Goal: Communication & Community: Answer question/provide support

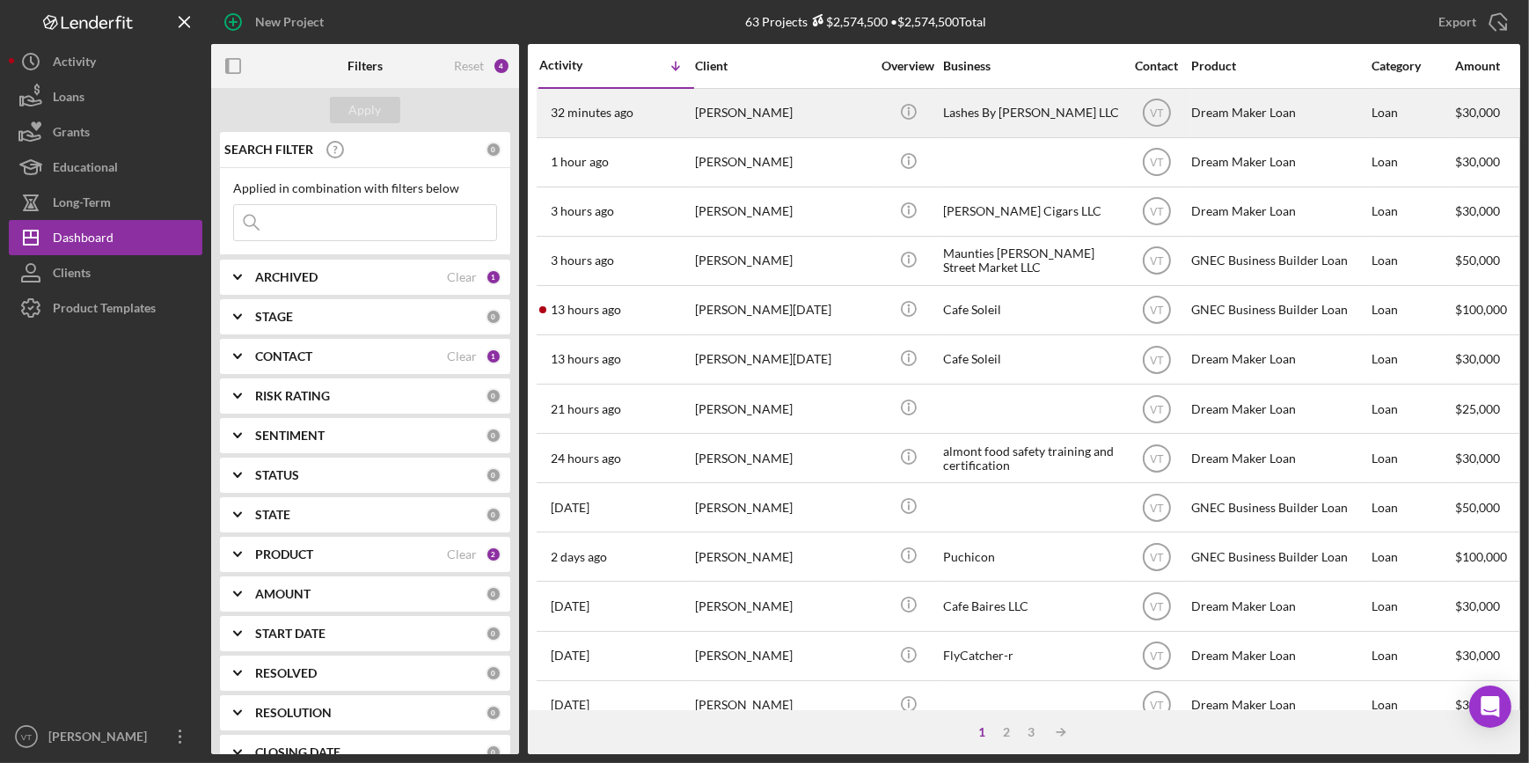
click at [764, 109] on div "[PERSON_NAME]" at bounding box center [783, 113] width 176 height 47
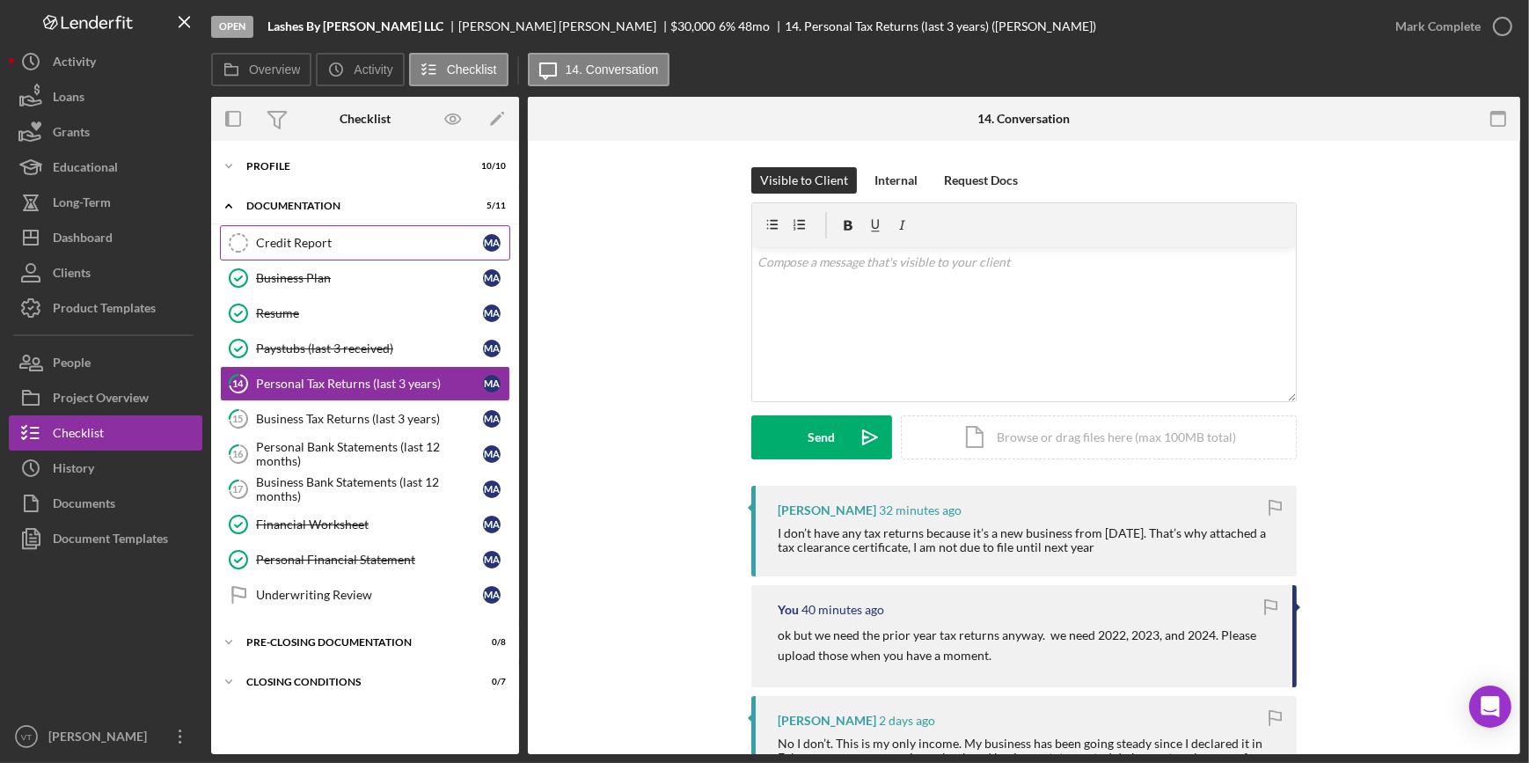
click at [301, 238] on div "Credit Report" at bounding box center [369, 243] width 227 height 14
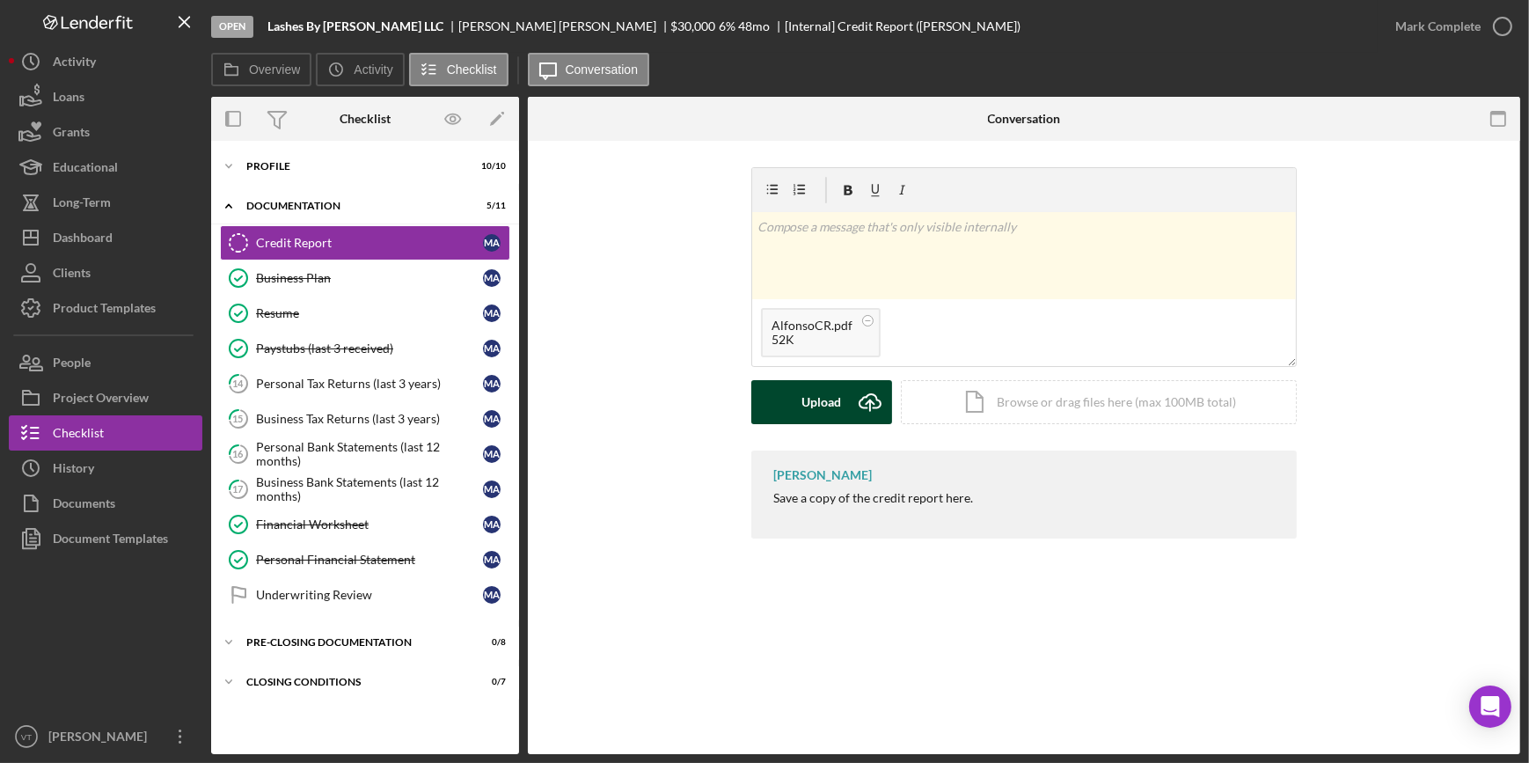
click at [825, 392] on div "Upload" at bounding box center [822, 402] width 40 height 44
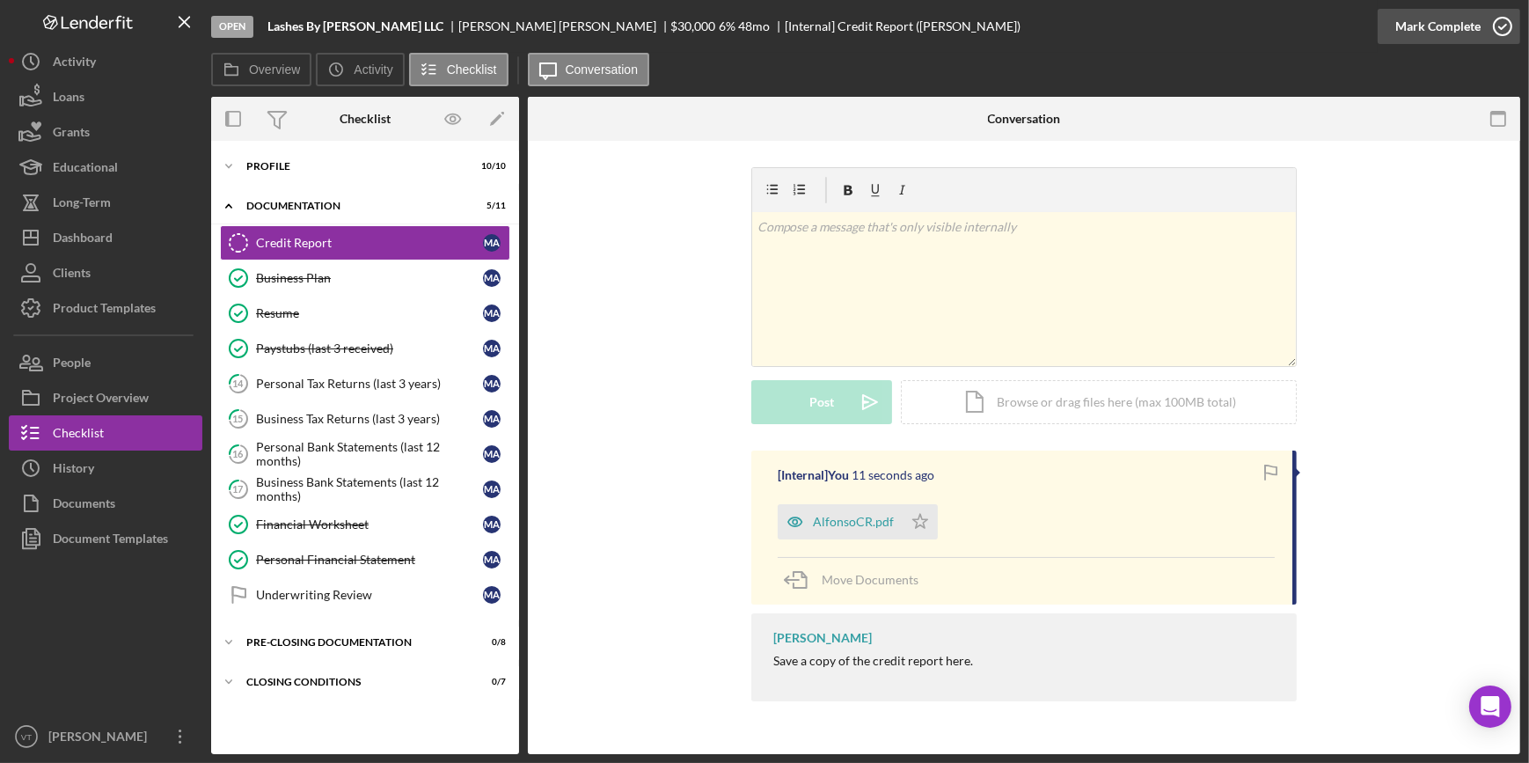
click at [1437, 26] on div "Mark Complete" at bounding box center [1438, 26] width 85 height 35
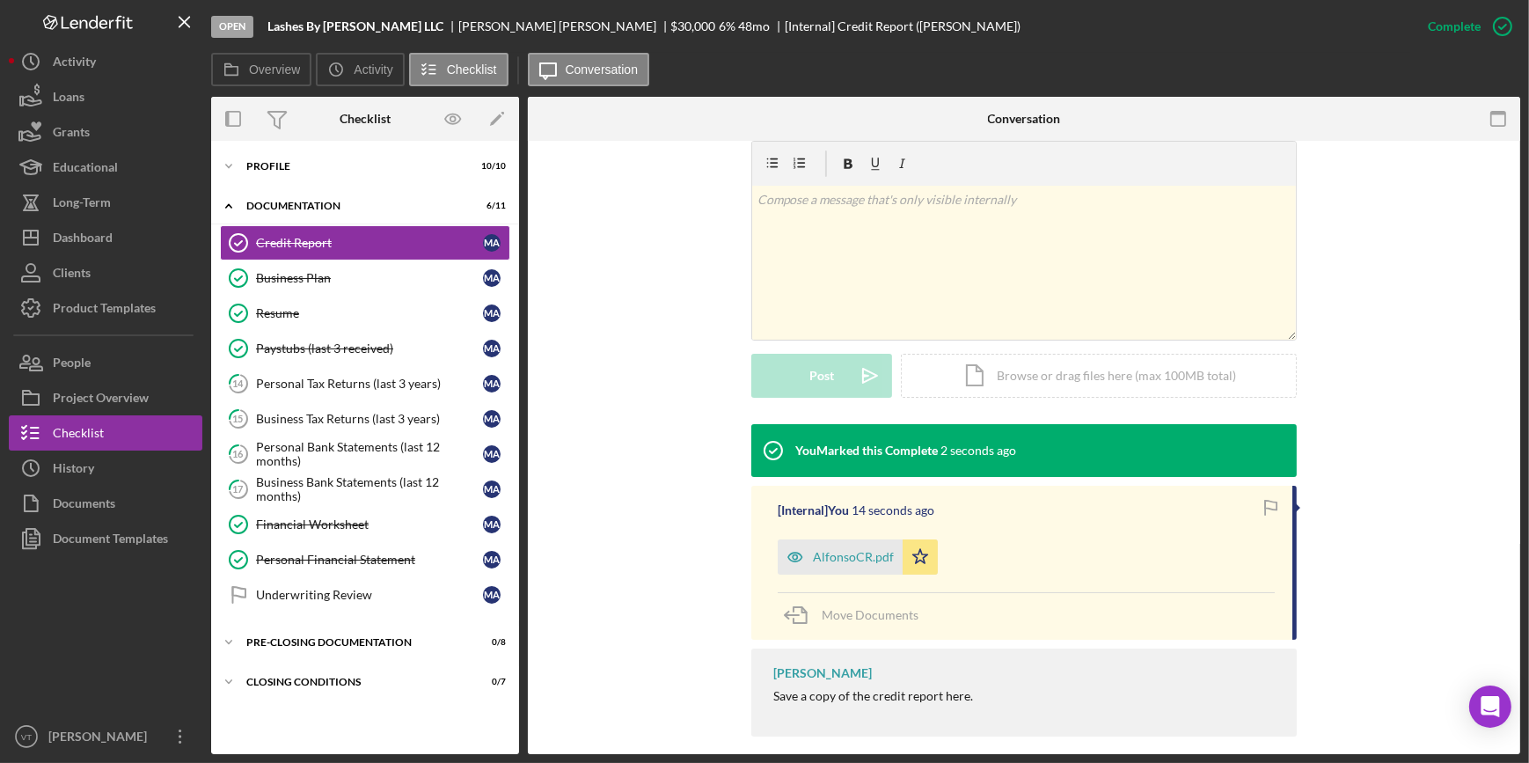
scroll to position [285, 0]
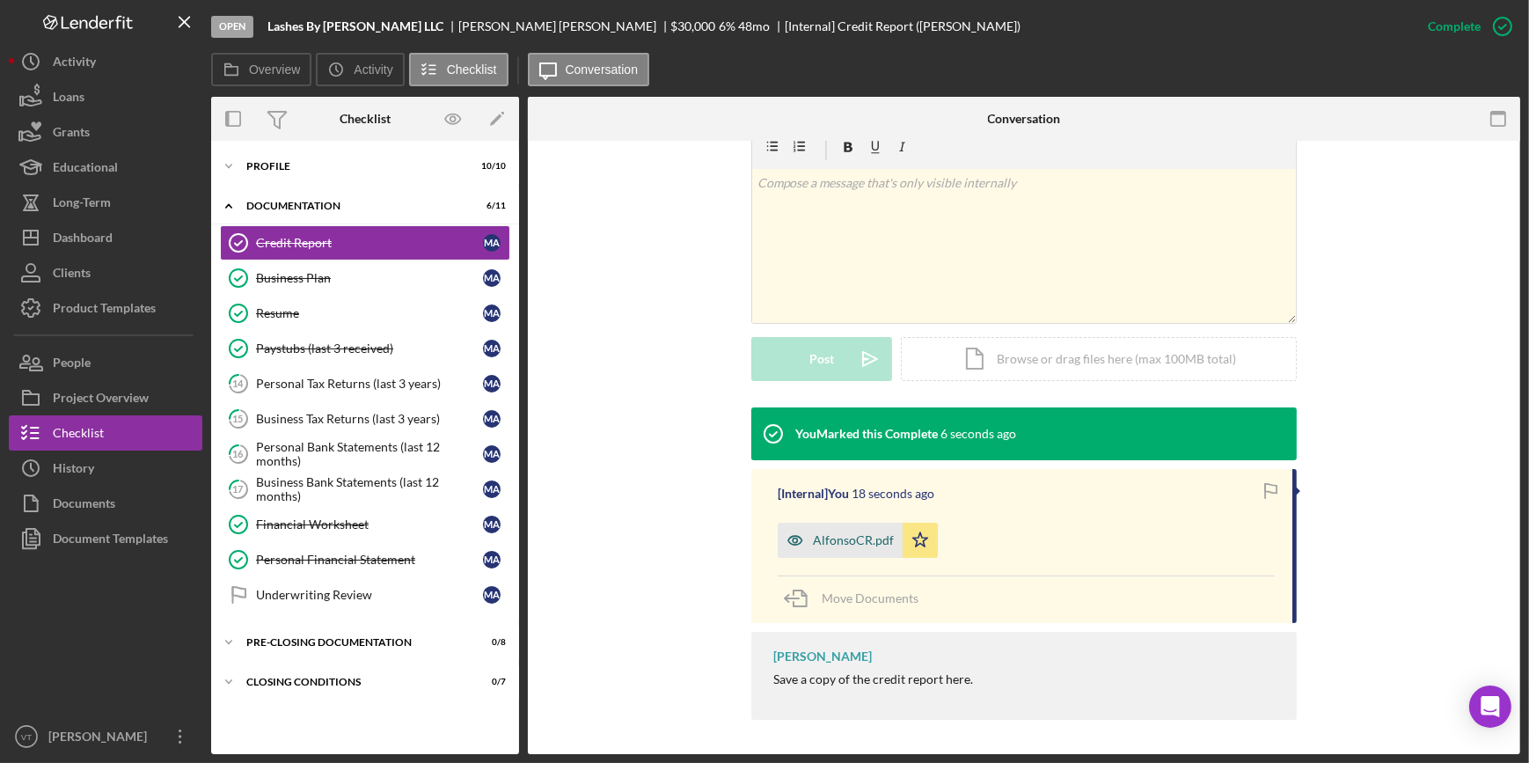
click at [845, 545] on div "AlfonsoCR.pdf" at bounding box center [853, 540] width 81 height 14
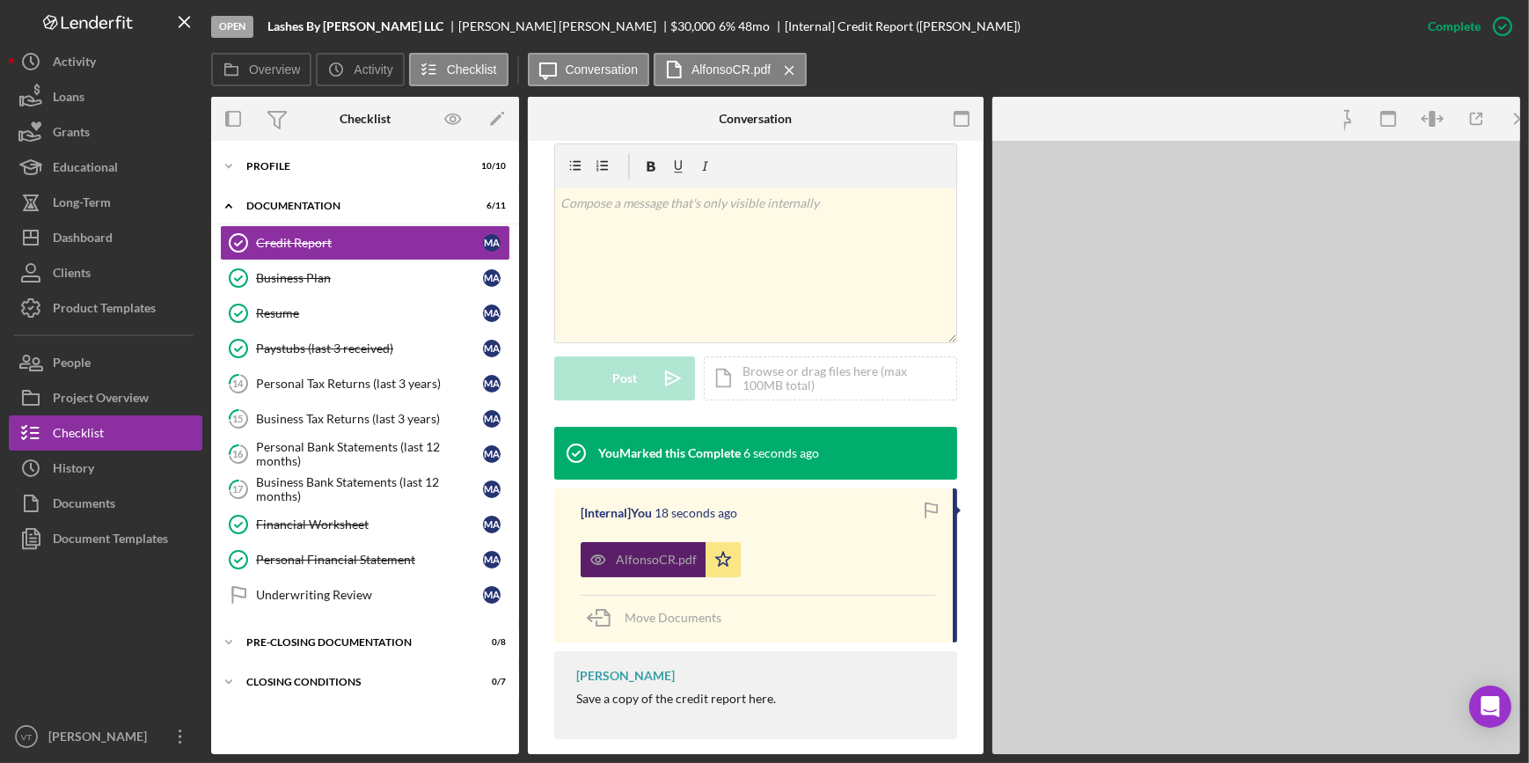
scroll to position [305, 0]
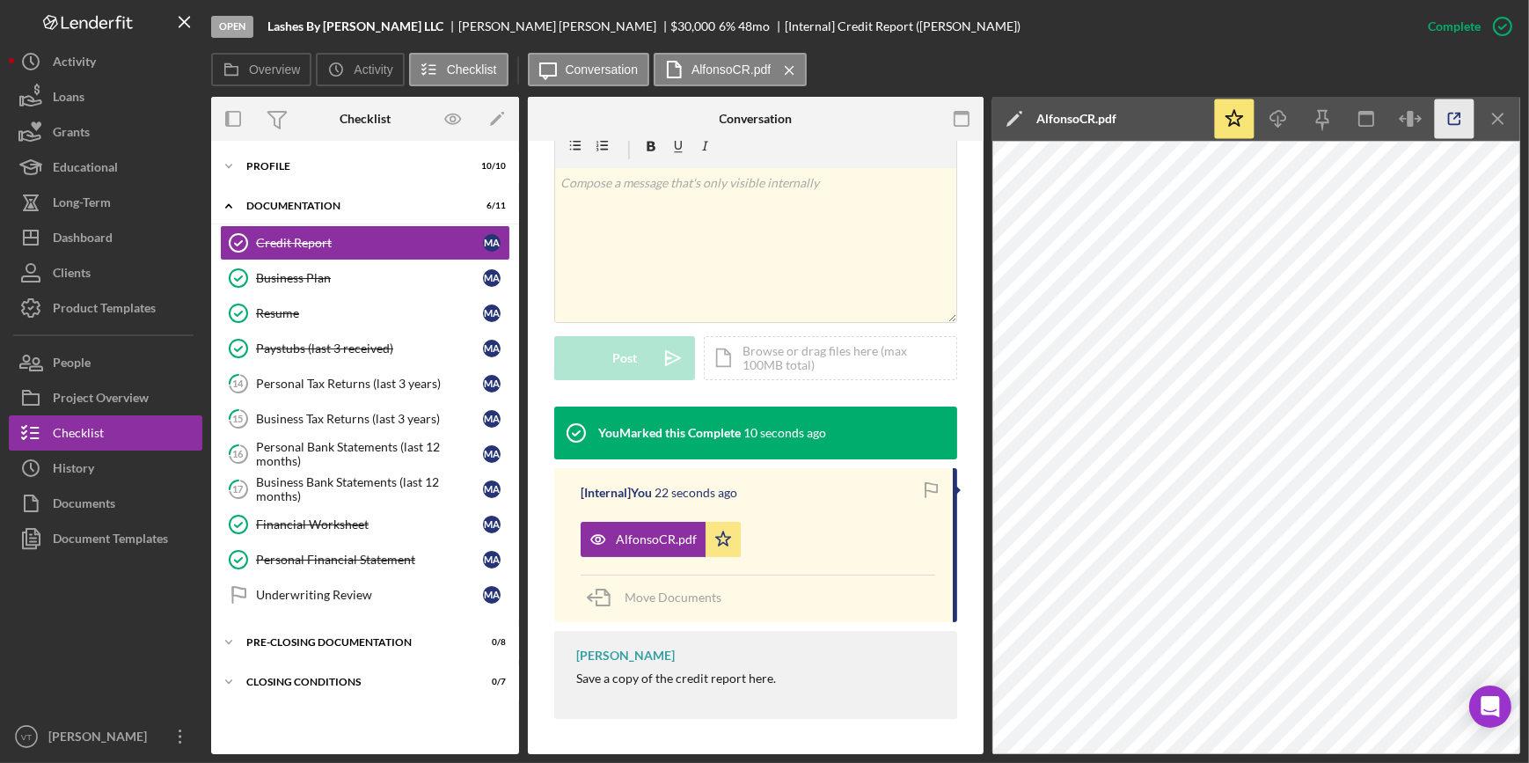
click at [1465, 116] on icon "button" at bounding box center [1455, 119] width 40 height 40
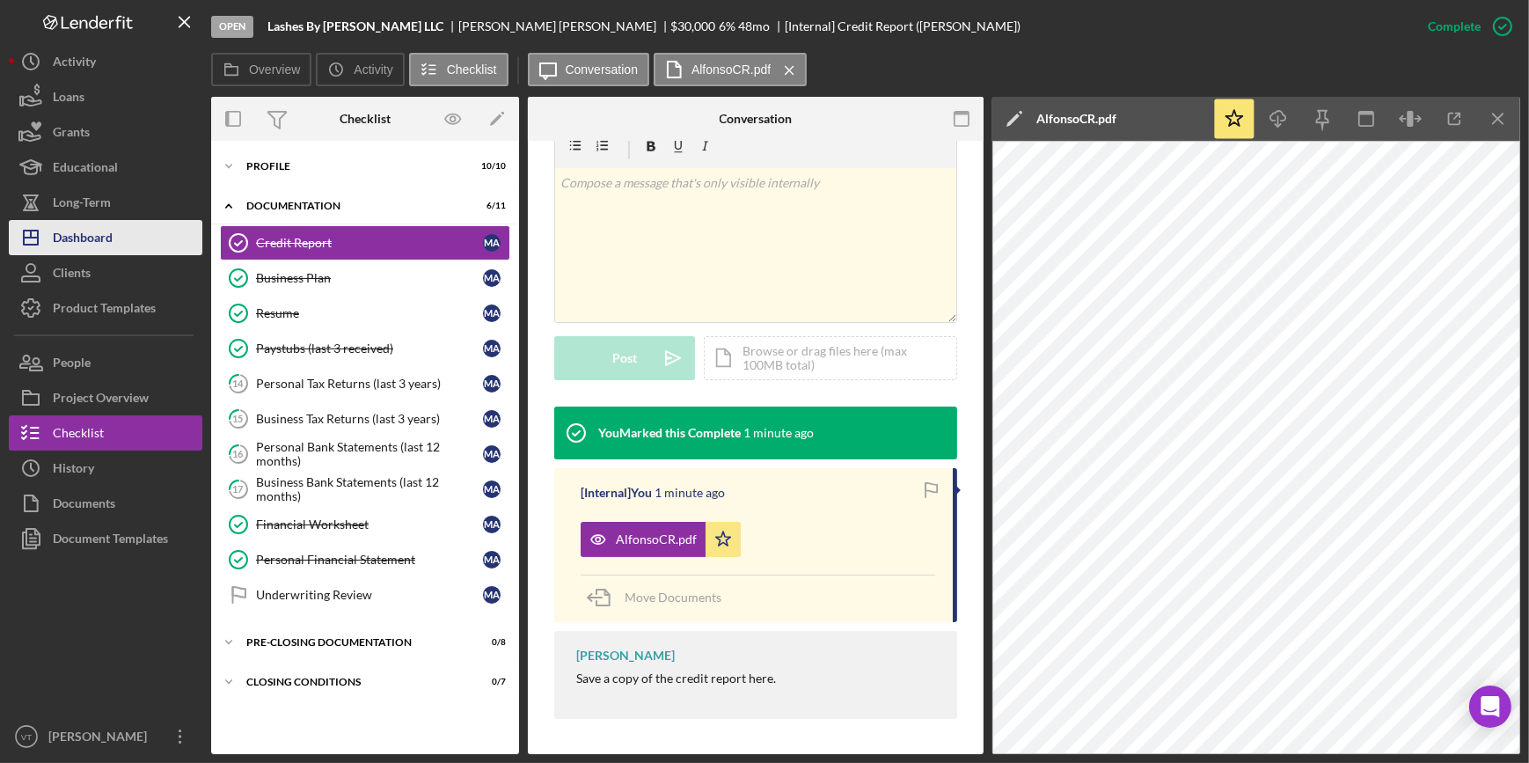
click at [47, 242] on icon "Icon/Dashboard" at bounding box center [31, 238] width 44 height 44
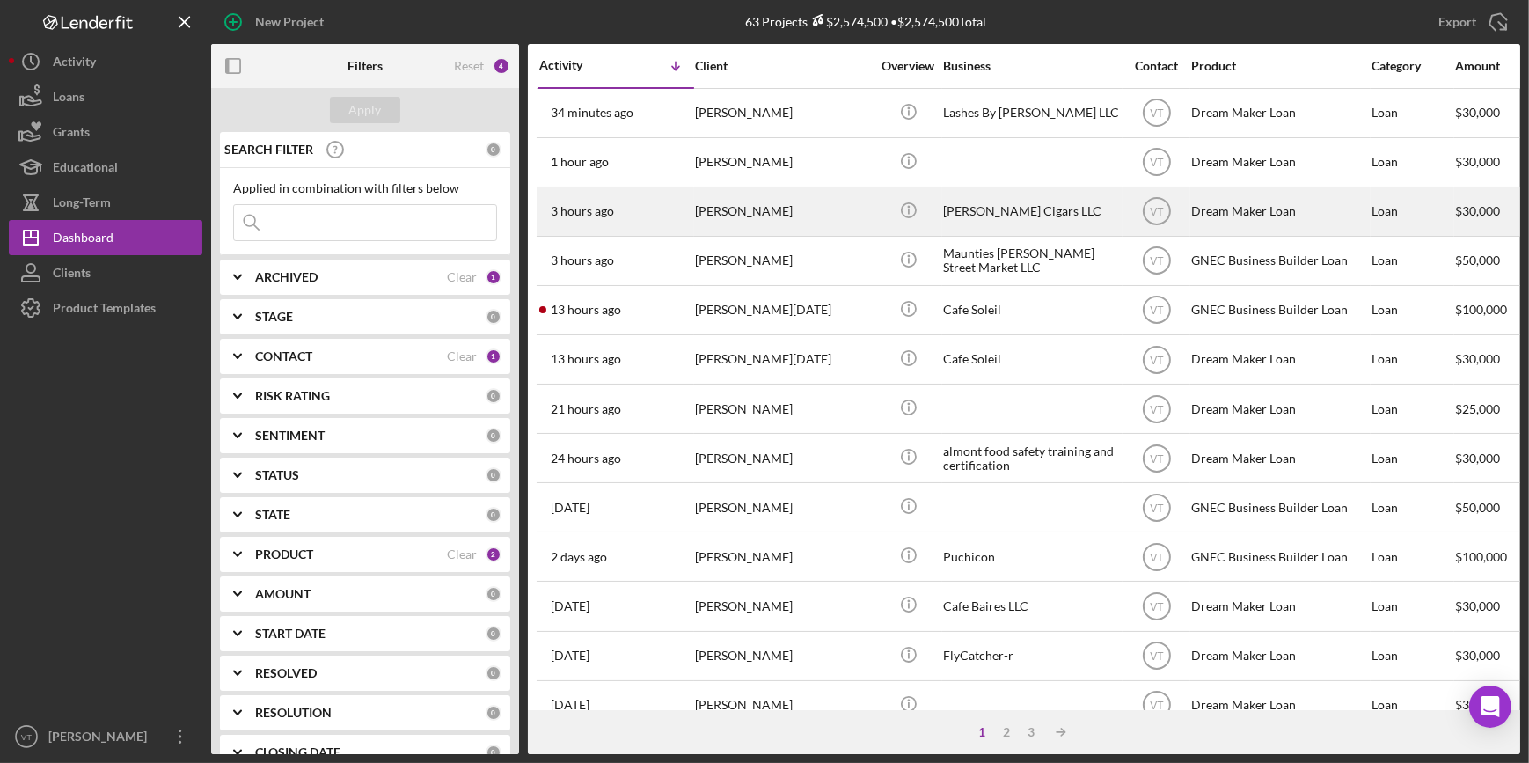
click at [732, 210] on div "Binyam Tsehaye" at bounding box center [783, 211] width 176 height 47
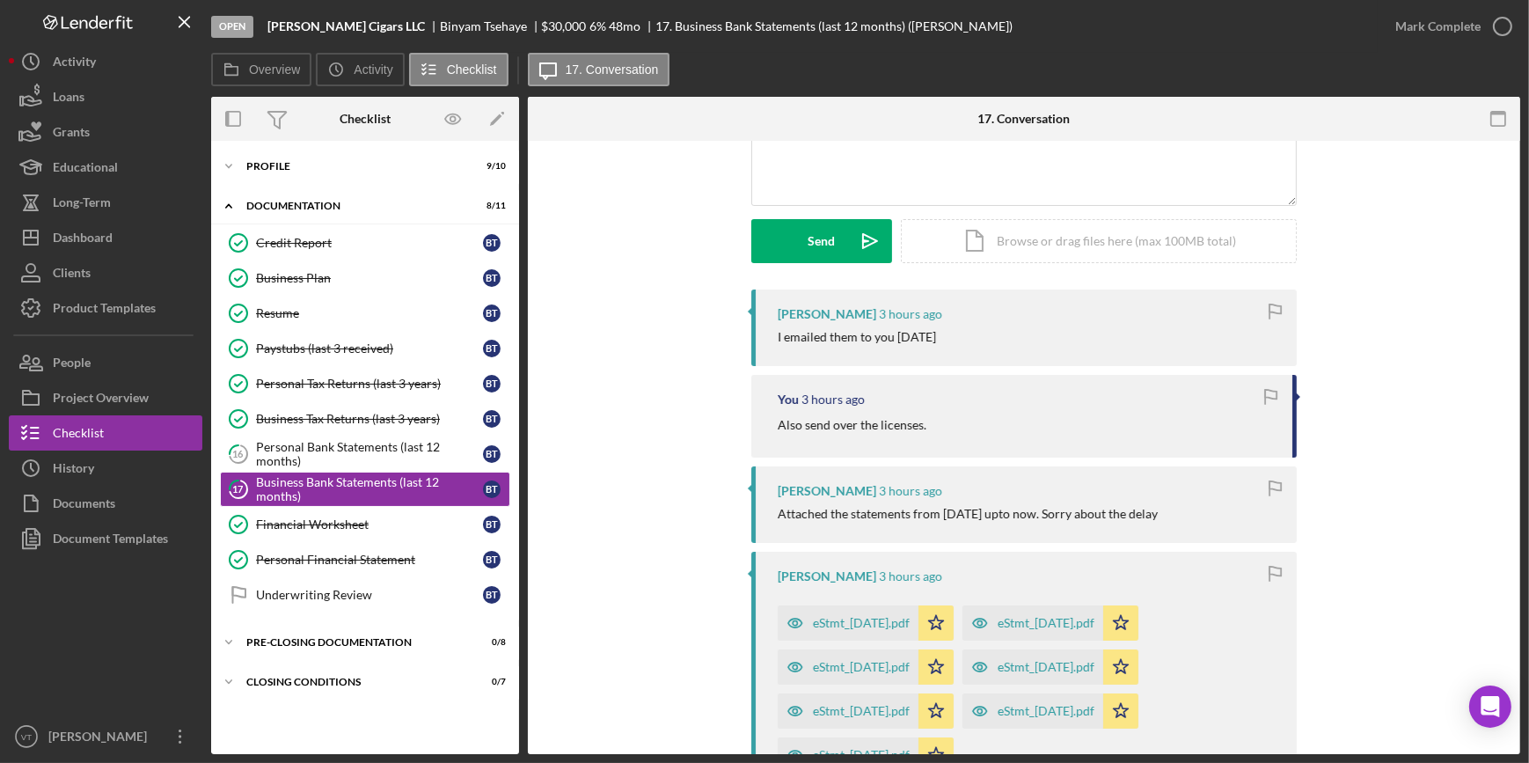
scroll to position [239, 0]
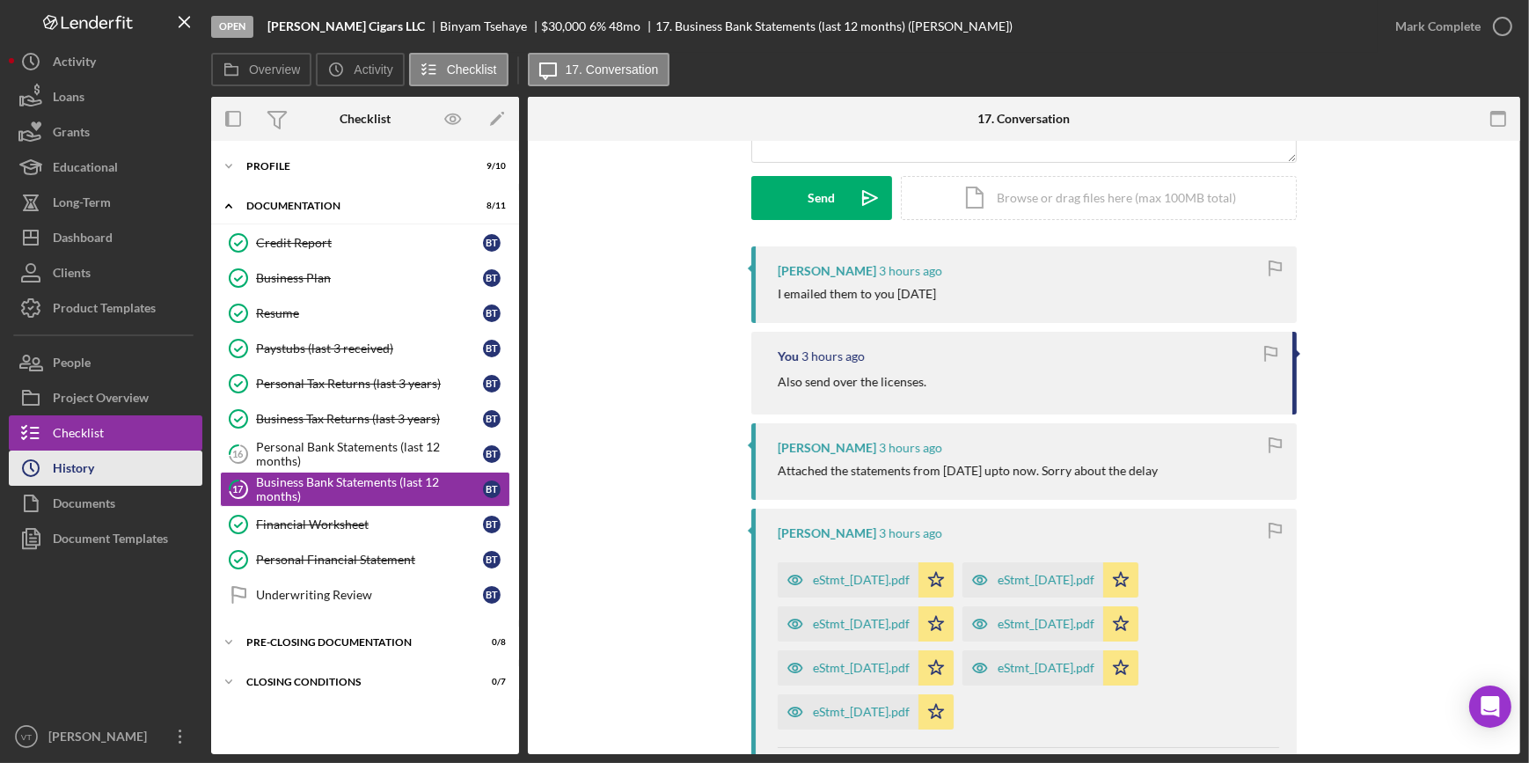
click at [107, 459] on button "Icon/History History" at bounding box center [106, 468] width 194 height 35
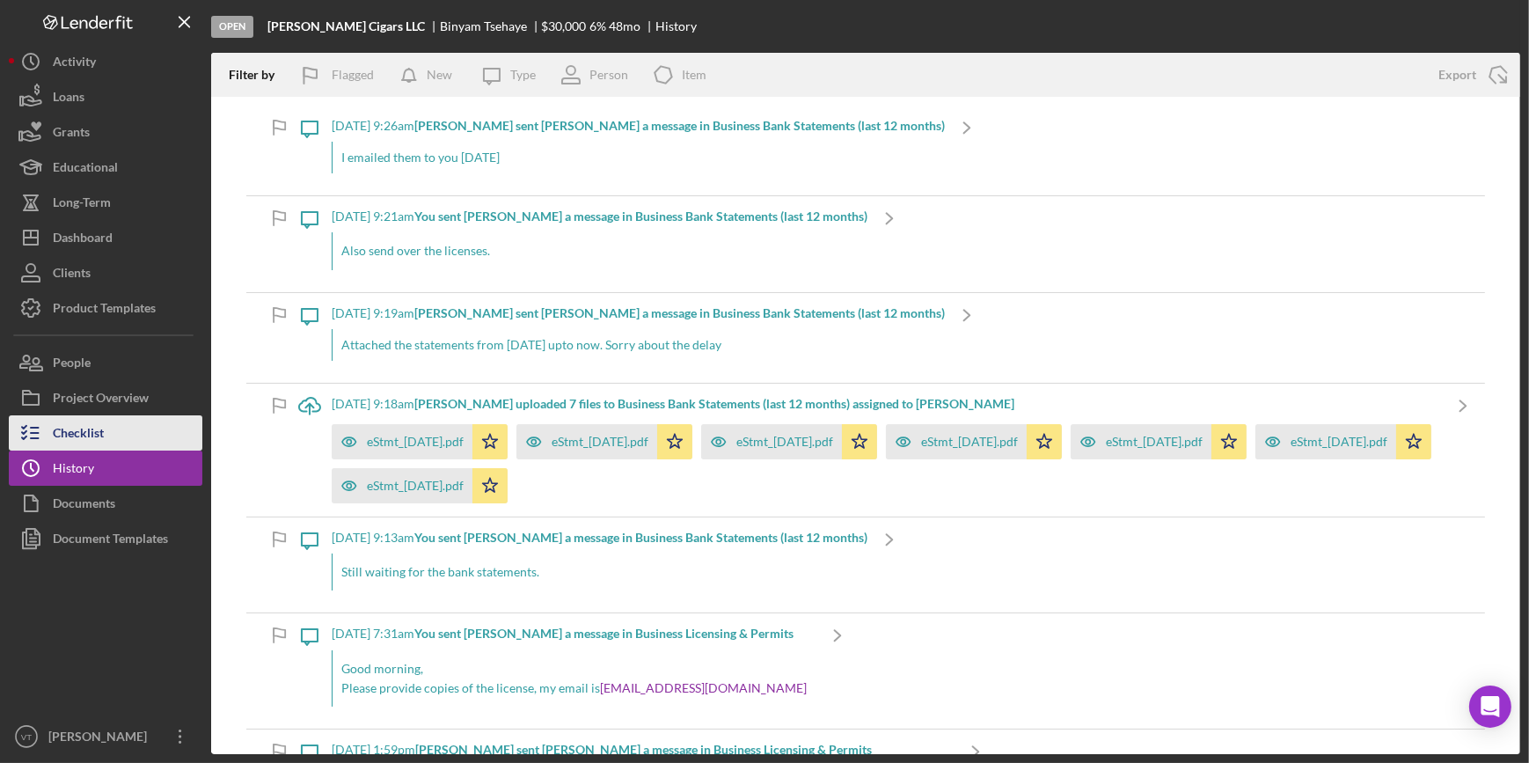
click at [110, 436] on button "Checklist" at bounding box center [106, 432] width 194 height 35
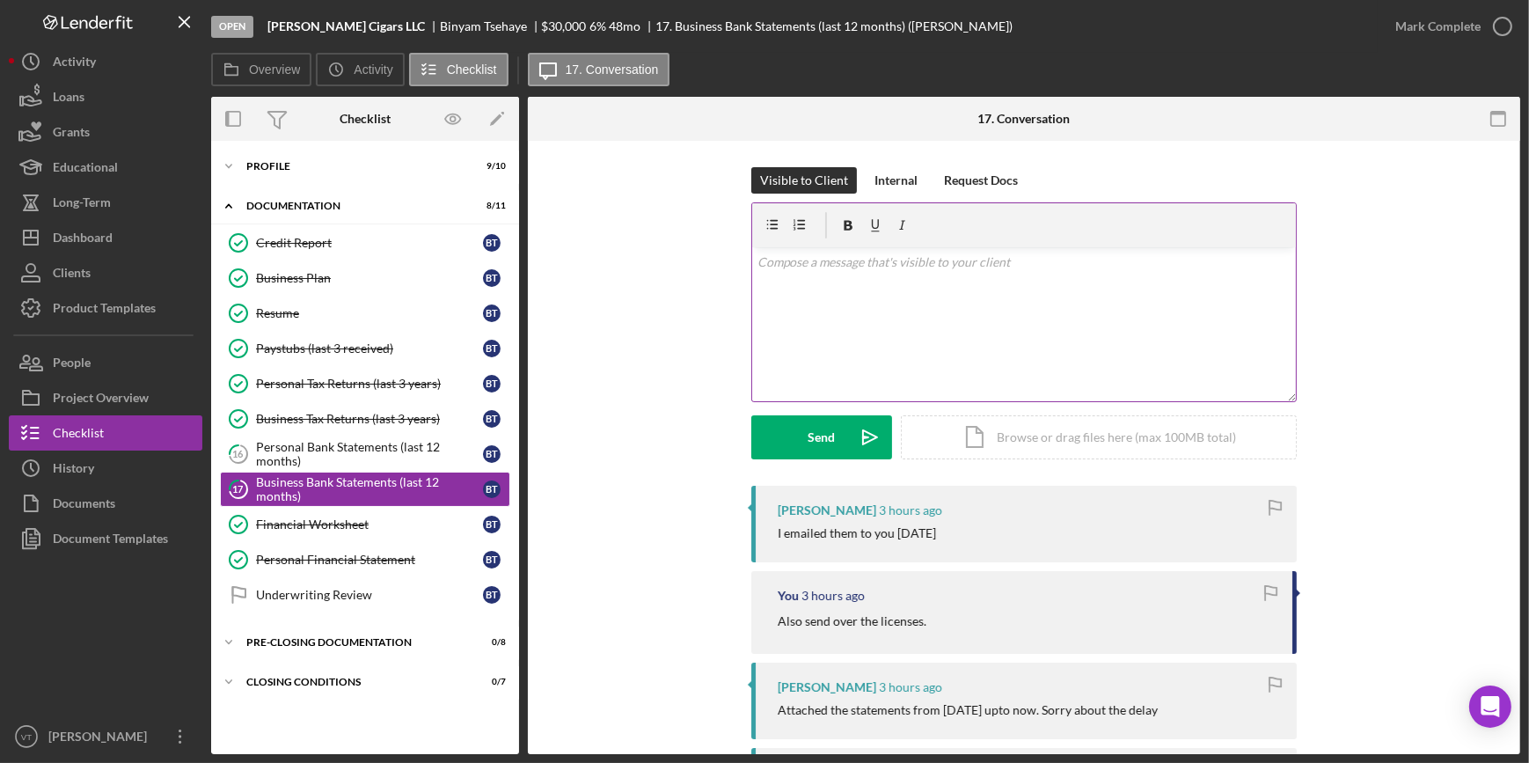
click at [826, 271] on p at bounding box center [1025, 262] width 534 height 19
drag, startPoint x: 1086, startPoint y: 261, endPoint x: 1267, endPoint y: 266, distance: 181.3
click at [1267, 266] on p "Ok, Sorry email was wrong correct email is vtanner@gnec.org . Please send them …" at bounding box center [1025, 273] width 534 height 40
copy p "Please send them again, thanks"
click at [784, 329] on div "v Color teal Color pink Remove color Add row above Add row below Add column bef…" at bounding box center [1024, 324] width 544 height 154
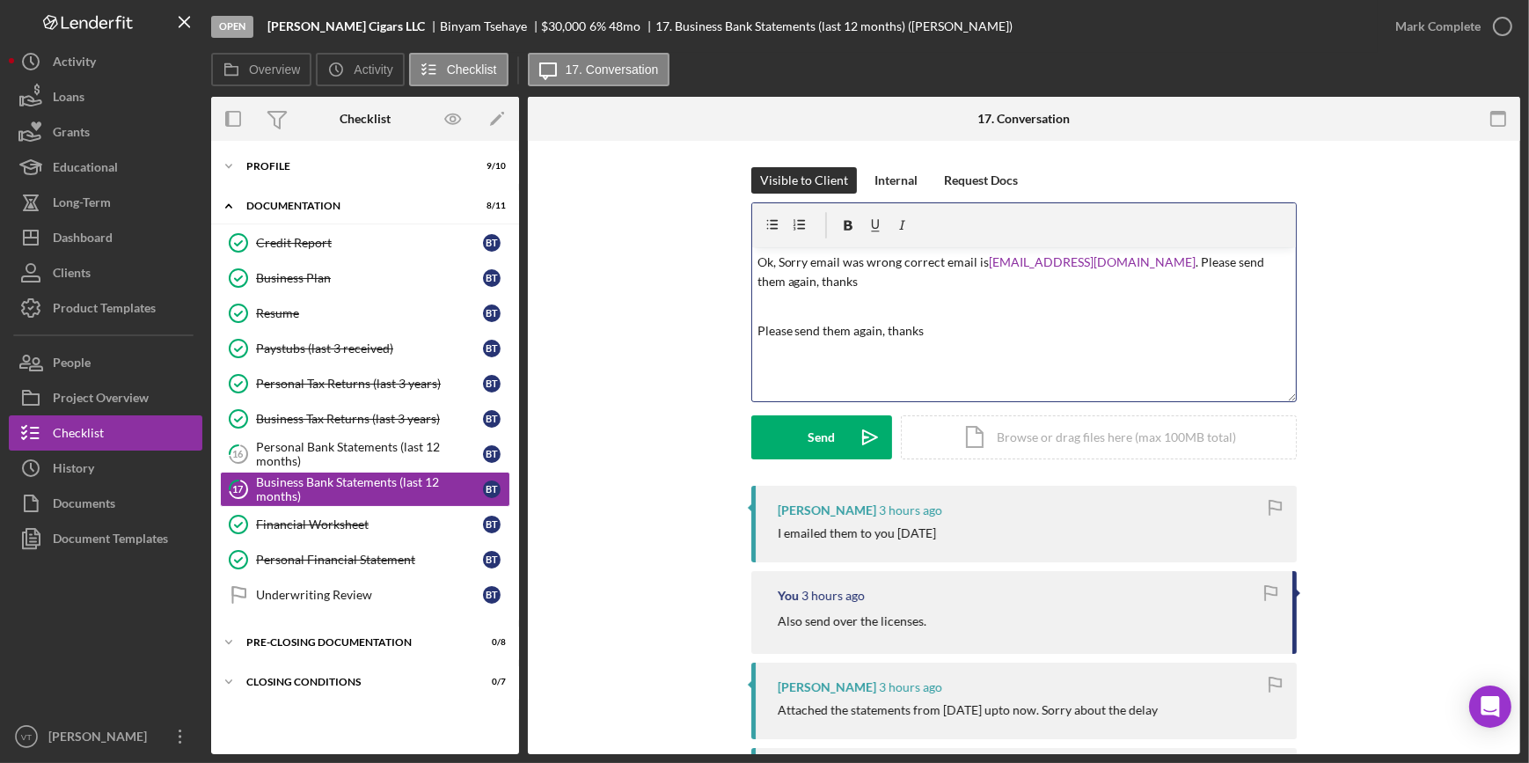
click at [886, 321] on div "v Color teal Color pink Remove color Add row above Add row below Add column bef…" at bounding box center [1024, 324] width 544 height 154
drag, startPoint x: 1267, startPoint y: 253, endPoint x: 1089, endPoint y: 268, distance: 178.4
click at [1089, 268] on p "Ok, Sorry email was wrong correct email is vtanner@gnec.org . Please send them …" at bounding box center [1025, 273] width 534 height 40
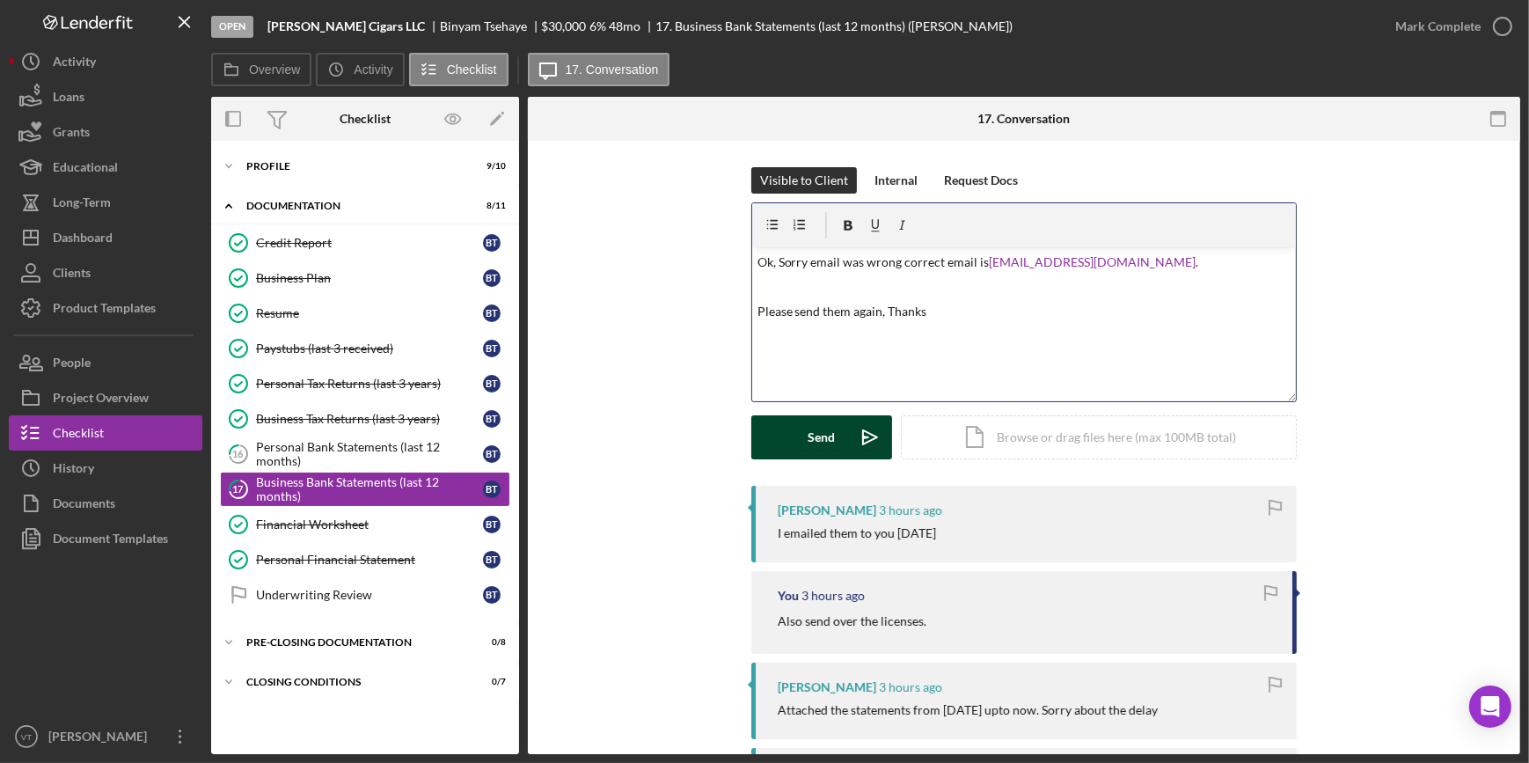
click at [829, 445] on div "Send" at bounding box center [822, 437] width 27 height 44
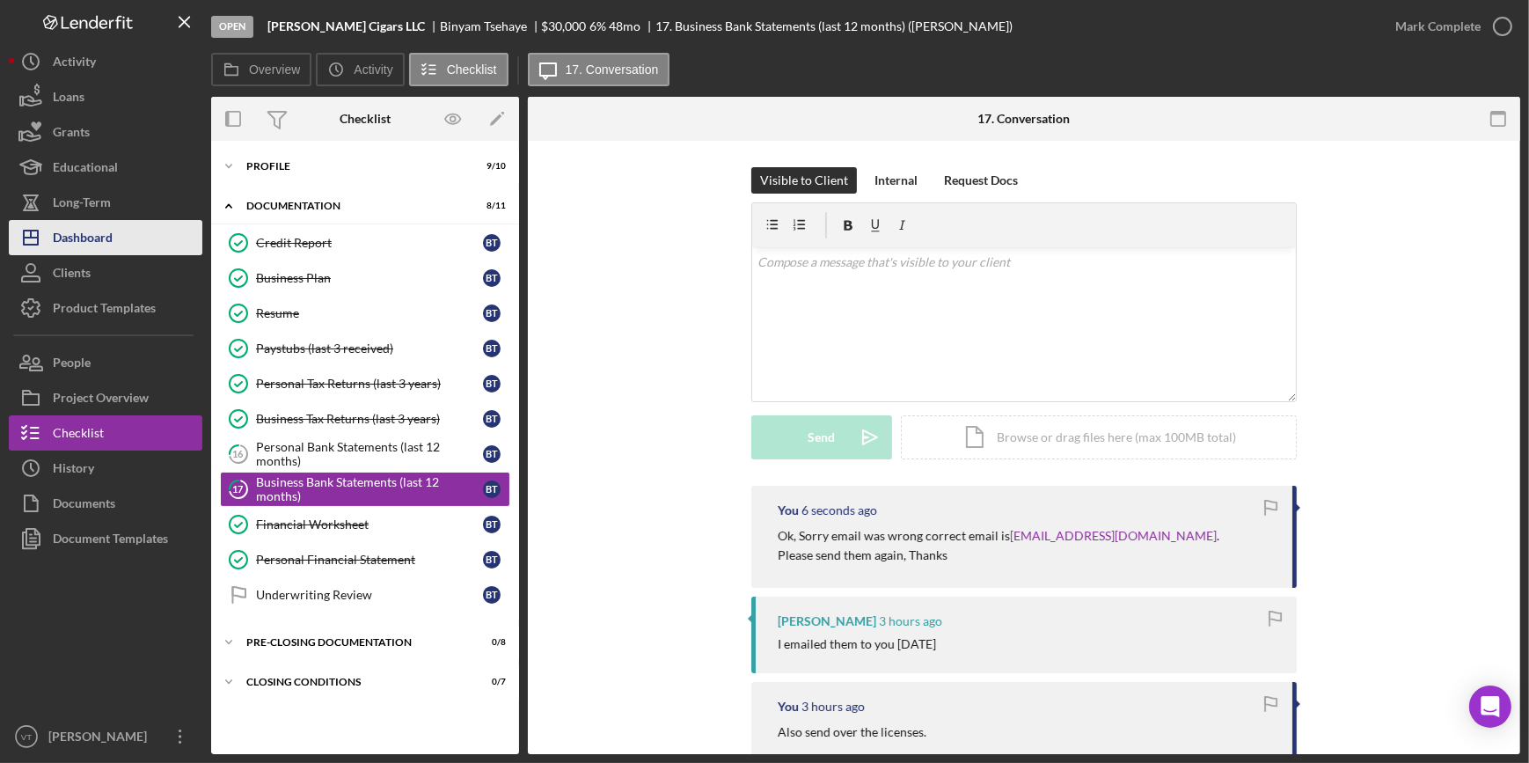
click at [85, 225] on div "Dashboard" at bounding box center [83, 240] width 60 height 40
